Goal: Task Accomplishment & Management: Complete application form

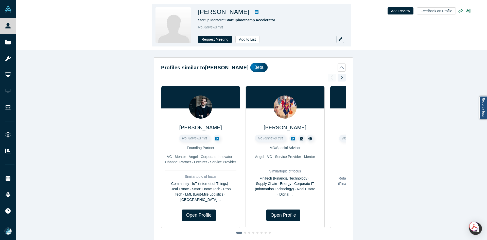
scroll to position [228, 0]
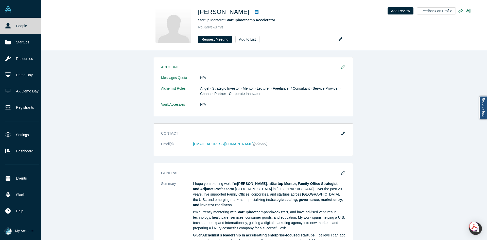
click at [10, 26] on icon at bounding box center [7, 25] width 5 height 5
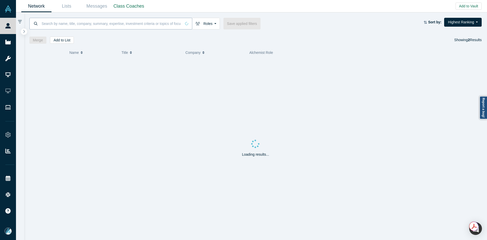
click at [94, 26] on input at bounding box center [111, 24] width 140 height 12
paste input "carson sweet"
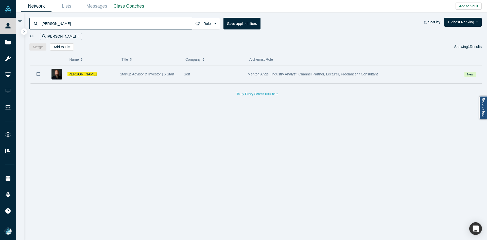
type input "carson sweet"
click at [37, 73] on button "Bookmark" at bounding box center [38, 74] width 16 height 18
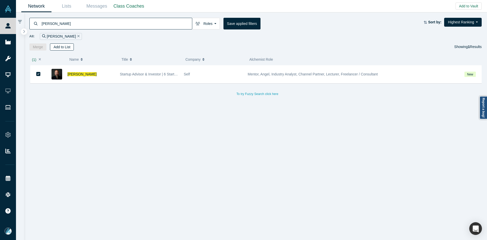
click at [59, 44] on button "Add to List" at bounding box center [62, 46] width 24 height 7
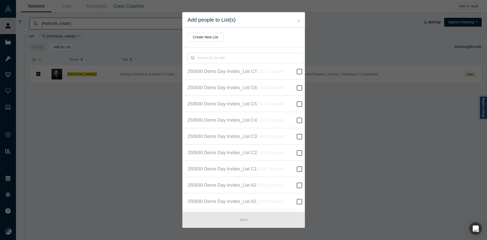
scroll to position [114, 0]
click at [270, 88] on icon "( 2088 people )" at bounding box center [271, 87] width 28 height 5
click at [0, 0] on input "250930 Demo Day Invites_List A1 ( 2088 people )" at bounding box center [0, 0] width 0 height 0
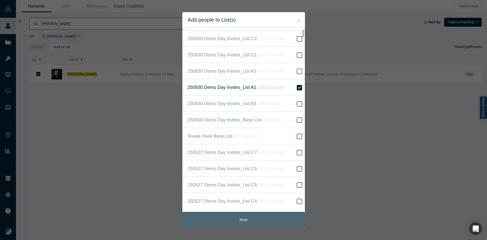
click at [244, 218] on button "Save" at bounding box center [243, 220] width 123 height 16
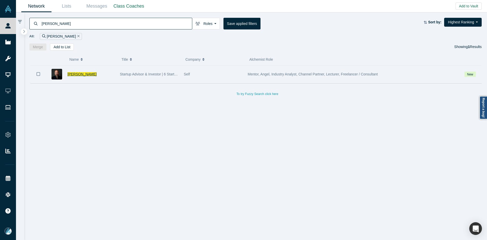
click at [76, 75] on span "Carson Sweet" at bounding box center [81, 74] width 29 height 4
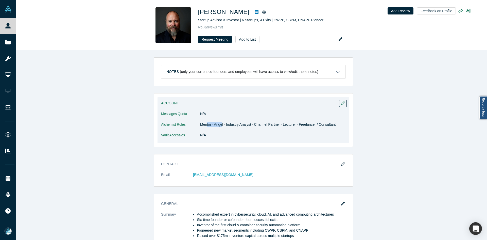
drag, startPoint x: 205, startPoint y: 125, endPoint x: 220, endPoint y: 126, distance: 15.5
click at [220, 126] on dd "Mentor · Angel · Industry Analyst · Channel Partner · Lecturer · Freelancer / C…" at bounding box center [273, 124] width 146 height 5
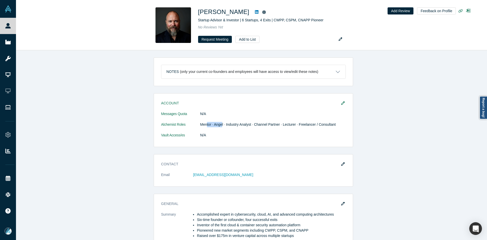
click at [240, 139] on dl "Messages Quota N/A Alchemist Roles Mentor · Angel · Industry Analyst · Channel …" at bounding box center [253, 127] width 185 height 32
click at [267, 126] on dd "Mentor · Angel · Industry Analyst · Channel Partner · Lecturer · Freelancer / C…" at bounding box center [273, 124] width 146 height 5
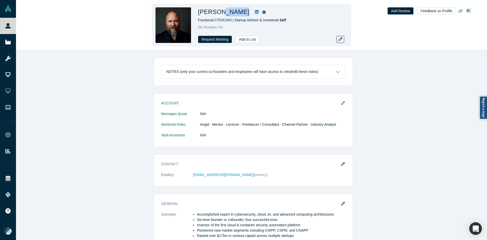
drag, startPoint x: 236, startPoint y: 13, endPoint x: 219, endPoint y: 13, distance: 16.2
click at [219, 13] on div "Carson Sweet" at bounding box center [269, 11] width 142 height 9
drag, startPoint x: 287, startPoint y: 19, endPoint x: 283, endPoint y: 20, distance: 4.6
click at [283, 20] on div "Fractional CTO/CISO | Startup Advisor & Investor at Self" at bounding box center [269, 20] width 142 height 5
click at [270, 25] on div "No Reviews Yet" at bounding box center [269, 27] width 142 height 5
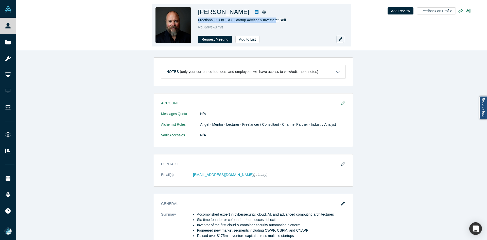
copy span "Fractional CTO/CISO | Startup Advisor & Investor"
drag, startPoint x: 274, startPoint y: 21, endPoint x: 198, endPoint y: 22, distance: 76.1
click at [198, 22] on div "Carson Sweet Fractional CTO/CISO | Startup Advisor & Investor at Self No Review…" at bounding box center [251, 25] width 199 height 43
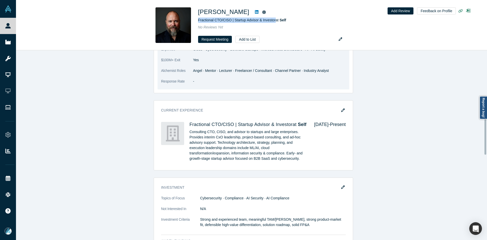
scroll to position [228, 0]
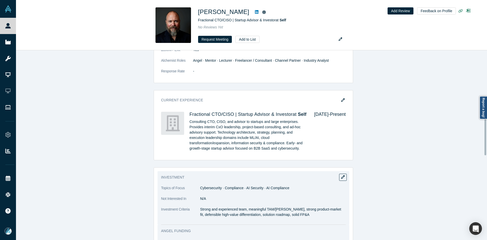
click at [218, 217] on p "Strong and experienced team, meaningful TAM/SAM, strong product-market fit, def…" at bounding box center [273, 212] width 146 height 11
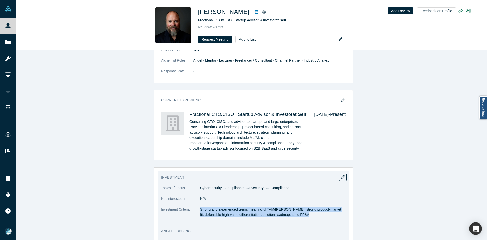
click at [218, 217] on p "Strong and experienced team, meaningful TAM/SAM, strong product-market fit, def…" at bounding box center [273, 212] width 146 height 11
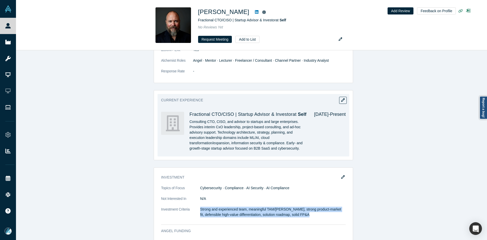
copy dl "Strong and experienced team, meaningful TAM/SAM, strong product-market fit, def…"
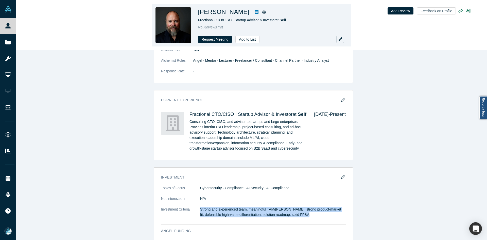
click at [255, 10] on icon at bounding box center [257, 12] width 4 height 4
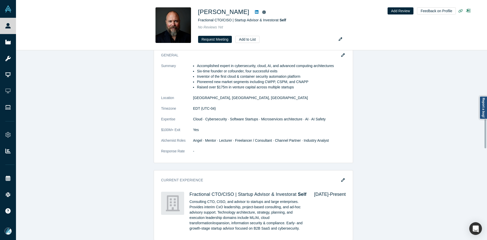
scroll to position [51, 0]
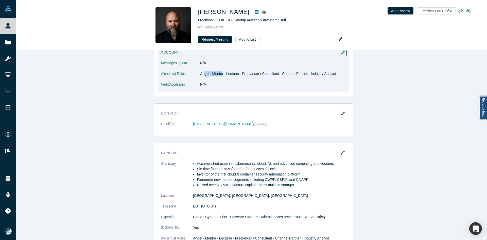
drag, startPoint x: 204, startPoint y: 72, endPoint x: 231, endPoint y: 74, distance: 27.7
click at [229, 74] on dd "Angel · Mentor · Lecturer · Freelancer / Consultant · Channel Partner · Industr…" at bounding box center [273, 73] width 146 height 5
click at [225, 78] on dl "Messages Quota N/A Alchemist Roles Angel · Mentor · Lecturer · Freelancer / Con…" at bounding box center [253, 76] width 185 height 32
click at [200, 74] on dd "Angel · Mentor · Lecturer · Freelancer / Consultant · Channel Partner · Industr…" at bounding box center [273, 73] width 146 height 5
drag, startPoint x: 216, startPoint y: 73, endPoint x: 212, endPoint y: 73, distance: 3.8
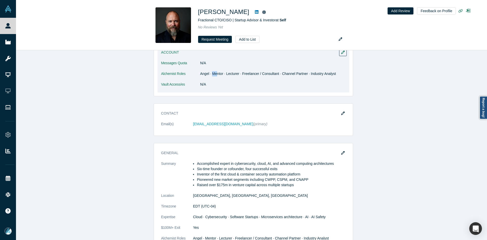
click at [211, 73] on dd "Angel · Mentor · Lecturer · Freelancer / Consultant · Channel Partner · Industr…" at bounding box center [273, 73] width 146 height 5
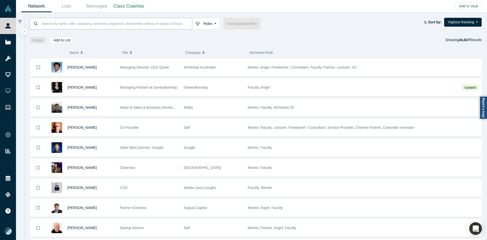
click at [154, 25] on input at bounding box center [116, 24] width 151 height 12
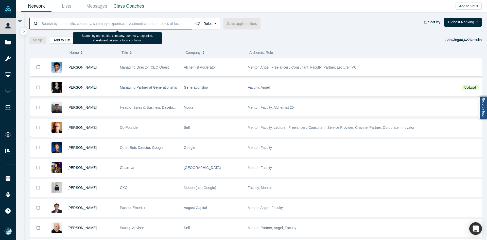
paste input "[PERSON_NAME]"
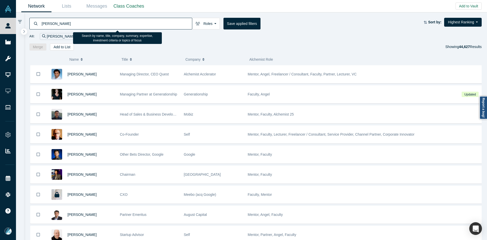
type input "[PERSON_NAME]"
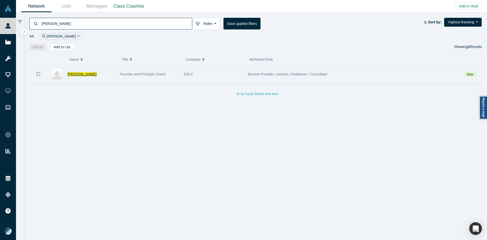
click at [81, 72] on span "[PERSON_NAME]" at bounding box center [81, 74] width 29 height 4
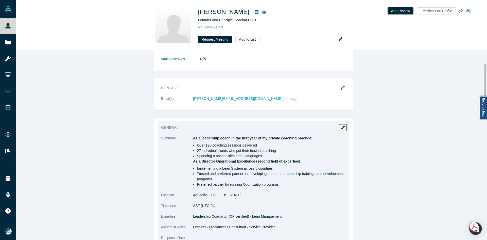
scroll to position [25, 0]
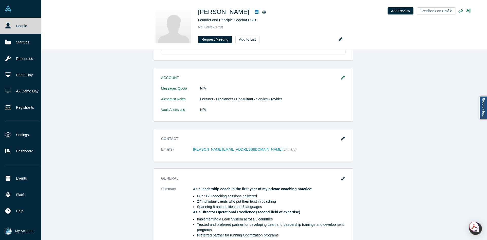
click at [7, 30] on link "People" at bounding box center [22, 26] width 45 height 16
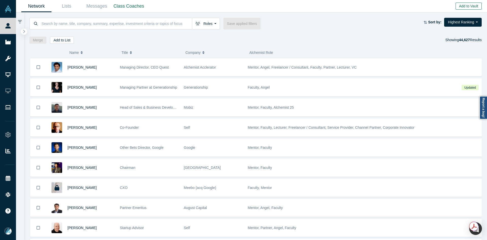
click at [468, 5] on button "Add to Vault" at bounding box center [469, 6] width 26 height 7
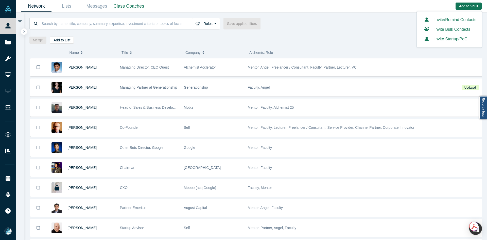
click at [450, 20] on link "Invite/Remind Contacts" at bounding box center [449, 20] width 54 height 4
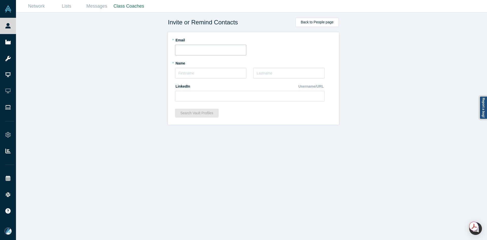
click at [191, 50] on input "text" at bounding box center [210, 50] width 71 height 11
paste input "[PERSON_NAME][EMAIL_ADDRESS][PERSON_NAME][DOMAIN_NAME]"
type input "[PERSON_NAME][EMAIL_ADDRESS][PERSON_NAME][DOMAIN_NAME]"
click at [202, 73] on input "text" at bounding box center [210, 73] width 71 height 11
type input "[PERSON_NAME]"
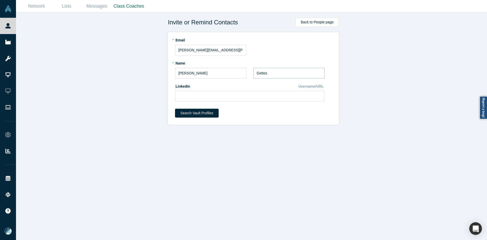
type input "Gettes"
drag, startPoint x: 193, startPoint y: 97, endPoint x: 197, endPoint y: 112, distance: 15.6
click at [193, 97] on input at bounding box center [250, 96] width 150 height 11
paste input "[URL][DOMAIN_NAME]"
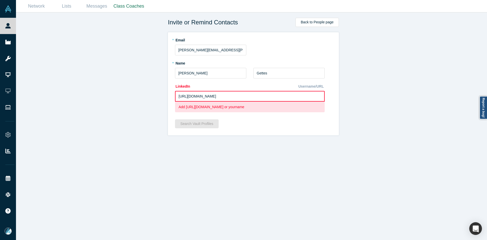
click at [197, 113] on fieldset "* Email [PERSON_NAME][EMAIL_ADDRESS][PERSON_NAME][DOMAIN_NAME] * Name [PERSON_N…" at bounding box center [253, 76] width 157 height 80
click at [185, 98] on input "[URL][DOMAIN_NAME]" at bounding box center [250, 96] width 150 height 11
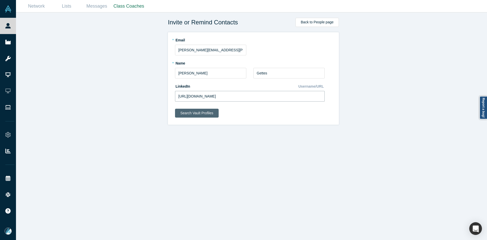
type input "[URL][DOMAIN_NAME]"
click at [196, 112] on button "Search Vault Profiles" at bounding box center [197, 113] width 44 height 9
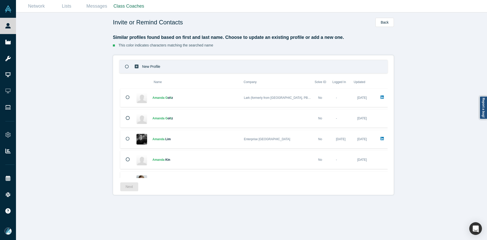
click at [142, 66] on p "New Profile" at bounding box center [151, 67] width 18 height 18
click at [130, 184] on button "Next" at bounding box center [129, 186] width 18 height 9
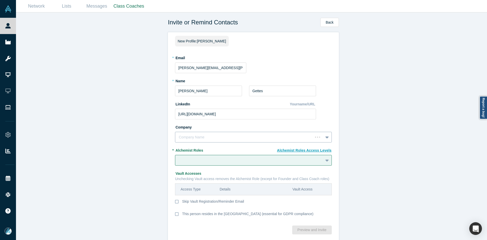
click at [197, 136] on div at bounding box center [244, 137] width 131 height 6
paste input "Budget Blinds of [PERSON_NAME]"
type input "Budget Blinds of [PERSON_NAME]"
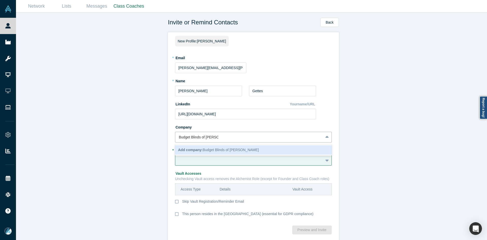
click at [199, 151] on b "Add company:" at bounding box center [190, 150] width 25 height 4
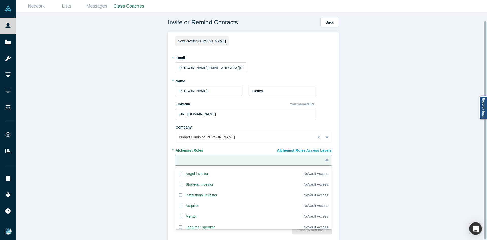
click at [194, 164] on div "20 results available. Use Up and Down to choose options, press Enter to select …" at bounding box center [253, 160] width 157 height 11
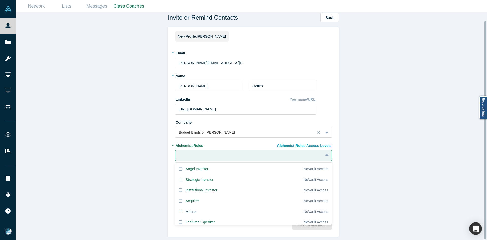
click at [189, 209] on div "Mentor" at bounding box center [191, 211] width 11 height 5
click at [0, 0] on input "Mentor" at bounding box center [0, 0] width 0 height 0
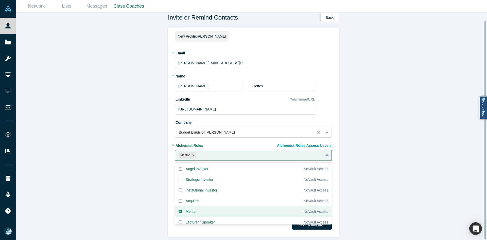
click at [114, 197] on div "Invite or Remind Contacts Back New Profile: [PERSON_NAME] * Email [PERSON_NAME]…" at bounding box center [253, 127] width 475 height 231
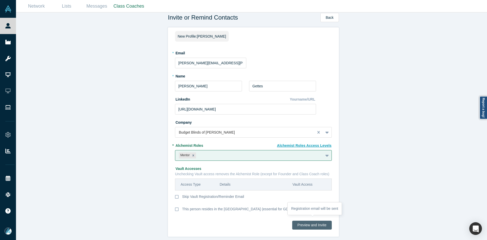
click at [311, 220] on button "Preview and Invite" at bounding box center [312, 224] width 40 height 9
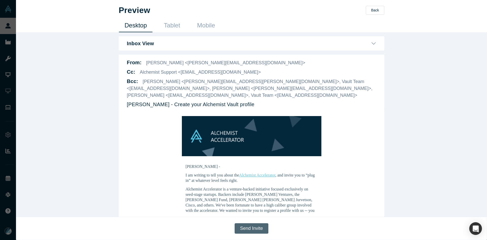
click at [247, 228] on button "Send Invite" at bounding box center [251, 228] width 33 height 10
